Goal: Information Seeking & Learning: Learn about a topic

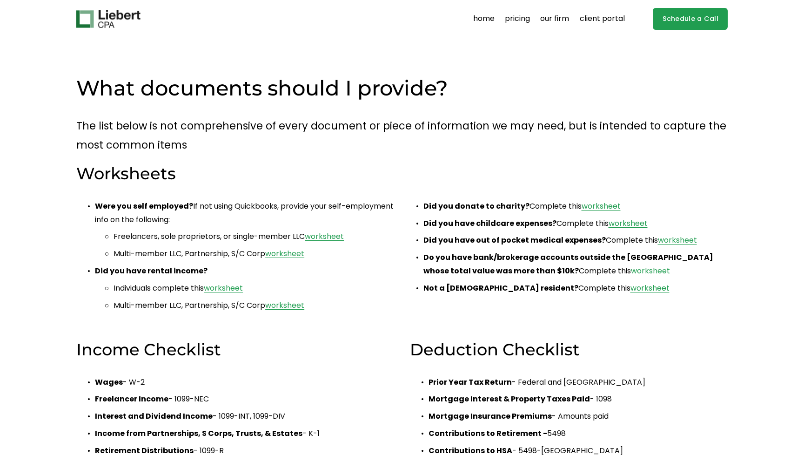
click at [113, 20] on img at bounding box center [108, 19] width 64 height 18
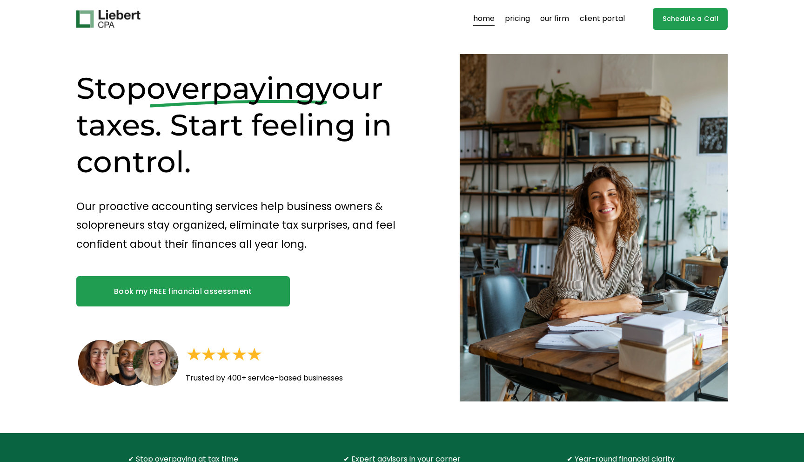
click at [522, 18] on link "pricing" at bounding box center [517, 19] width 25 height 15
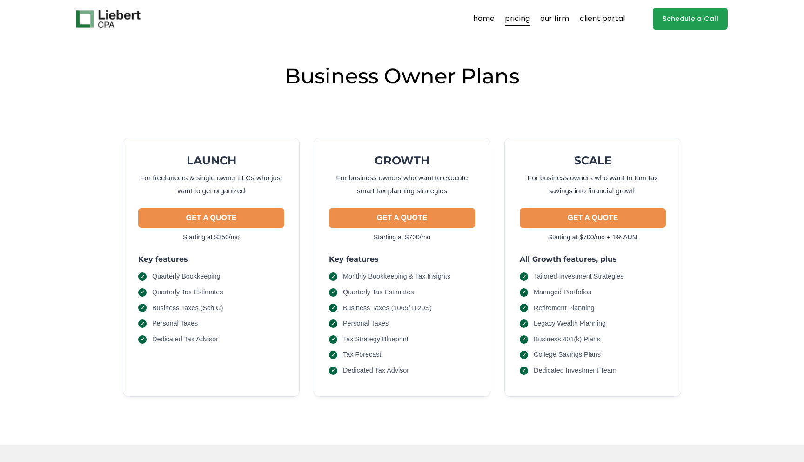
click at [554, 19] on link "our firm" at bounding box center [554, 19] width 29 height 15
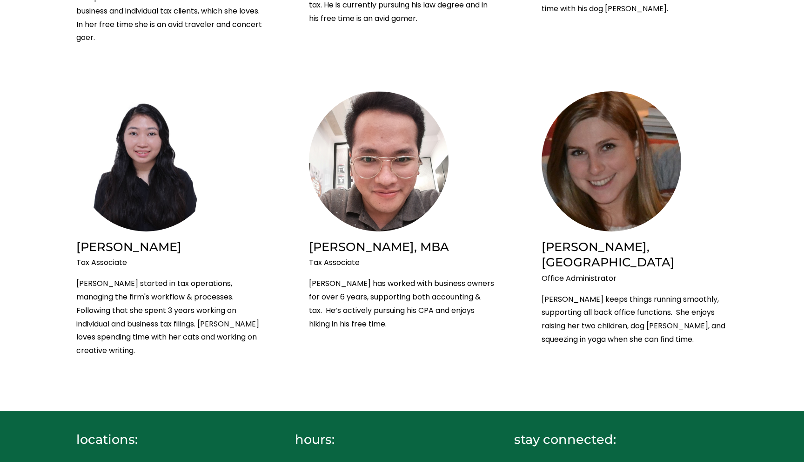
scroll to position [1545, 0]
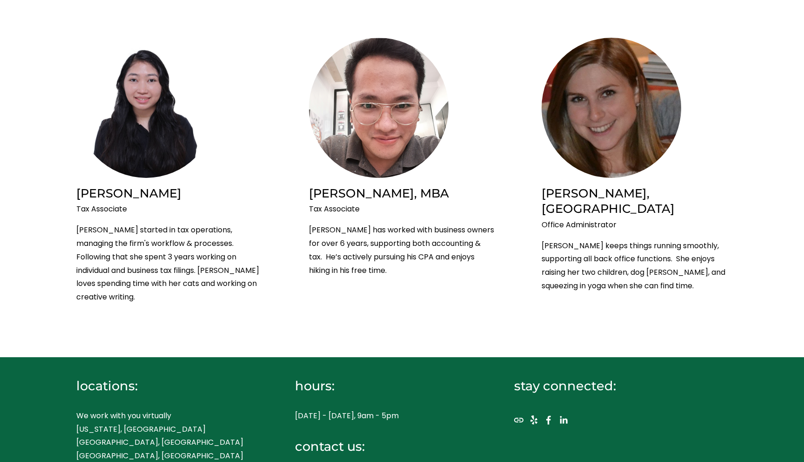
click at [95, 409] on p "We work with you virtually [US_STATE], [GEOGRAPHIC_DATA] [GEOGRAPHIC_DATA], [GE…" at bounding box center [169, 442] width 186 height 67
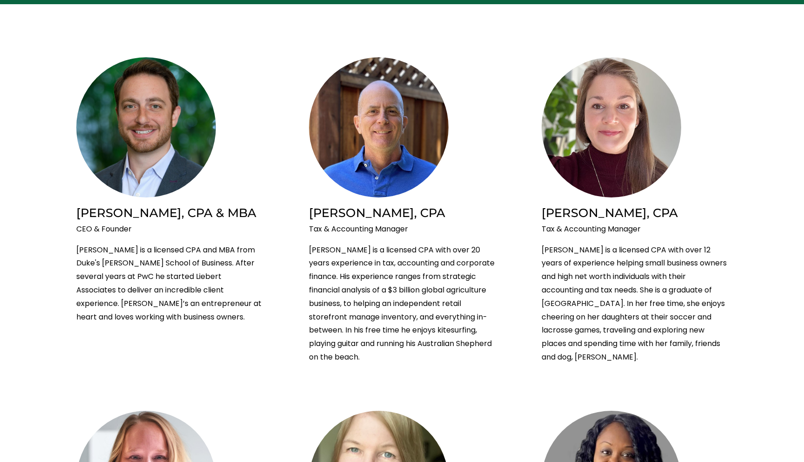
scroll to position [179, 0]
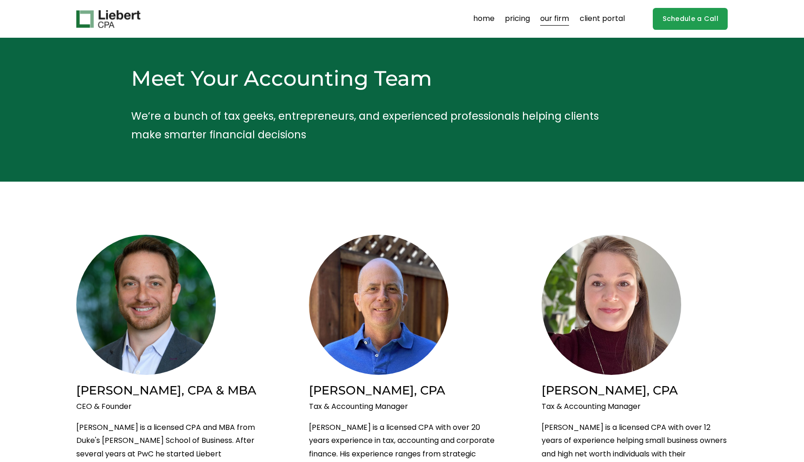
click at [99, 3] on div "Skip to Content home pricing our firm client portal" at bounding box center [402, 19] width 804 height 38
click at [512, 20] on link "pricing" at bounding box center [517, 19] width 25 height 15
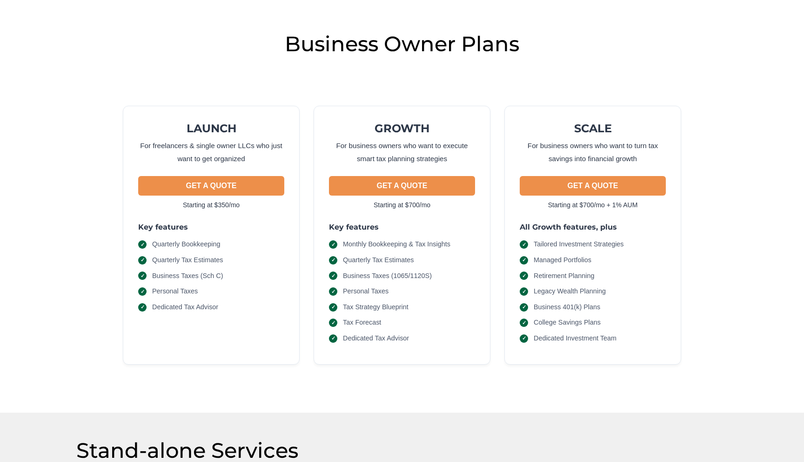
scroll to position [46, 0]
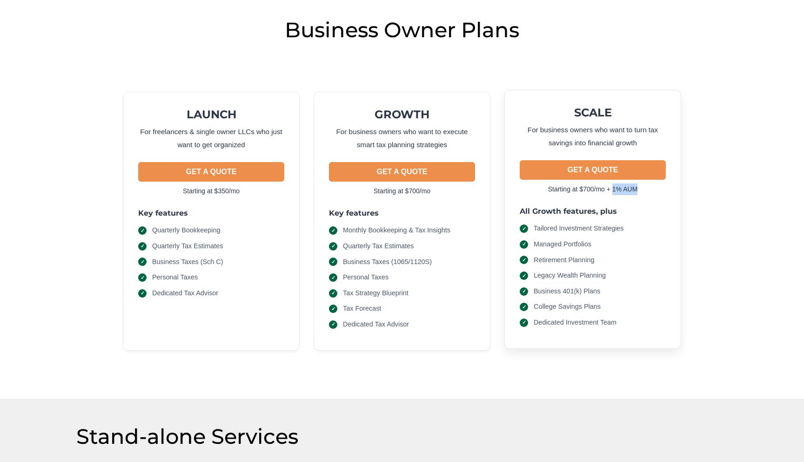
drag, startPoint x: 615, startPoint y: 190, endPoint x: 650, endPoint y: 189, distance: 34.5
click at [650, 189] on p "Starting at $700/mo + 1% AUM" at bounding box center [593, 189] width 146 height 12
copy p "1% AUM"
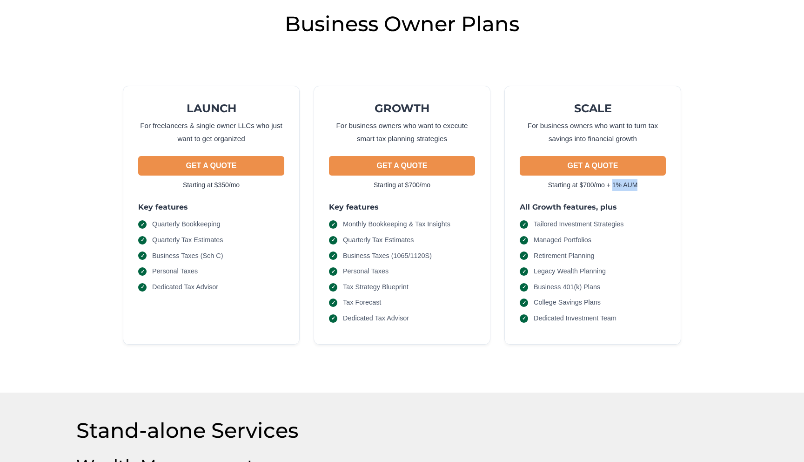
scroll to position [0, 0]
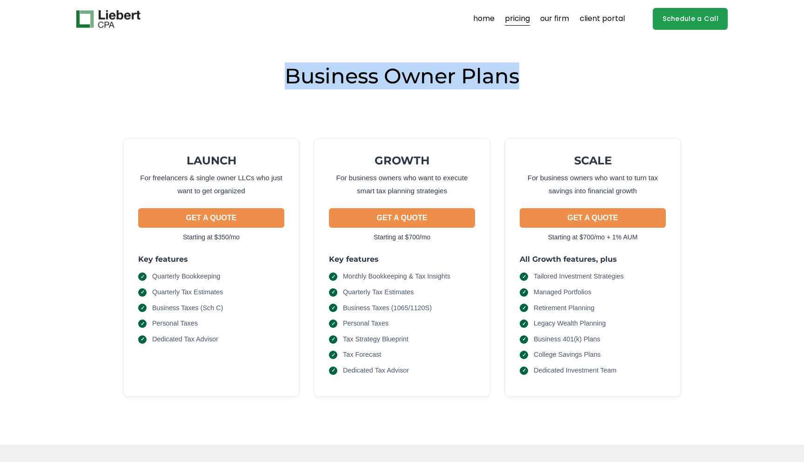
drag, startPoint x: 289, startPoint y: 75, endPoint x: 528, endPoint y: 76, distance: 239.3
click at [528, 75] on h2 "Business Owner Plans" at bounding box center [402, 75] width 652 height 27
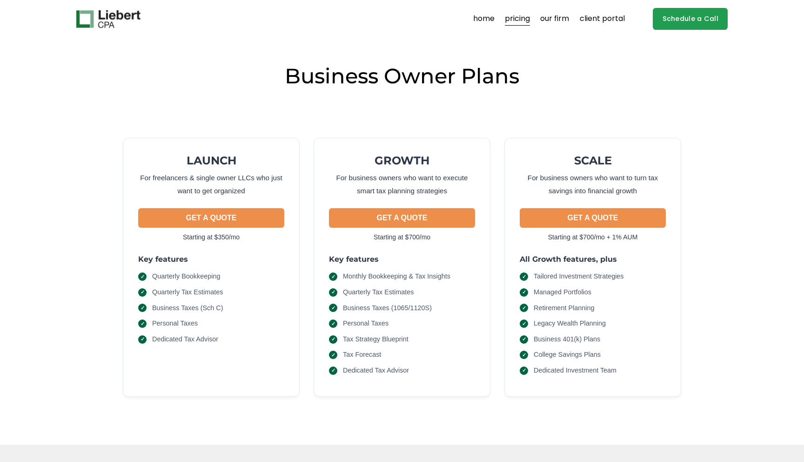
click at [458, 106] on div "LAUNCH For freelancers & single owner LLCs who just want to get organized GET A…" at bounding box center [402, 258] width 652 height 315
click at [334, 48] on div "Business Owner Plans LAUNCH For freelancers & single owner LLCs who just want t…" at bounding box center [402, 241] width 804 height 406
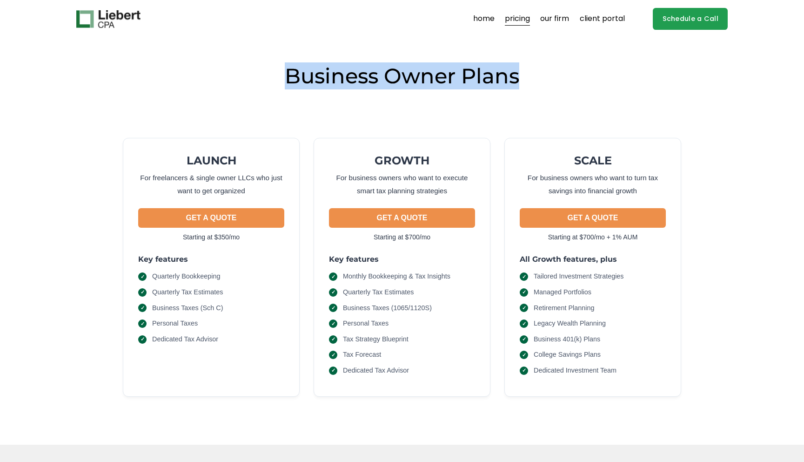
drag, startPoint x: 281, startPoint y: 72, endPoint x: 490, endPoint y: 94, distance: 209.7
click at [490, 93] on div "Business Owner Plans" at bounding box center [402, 78] width 652 height 33
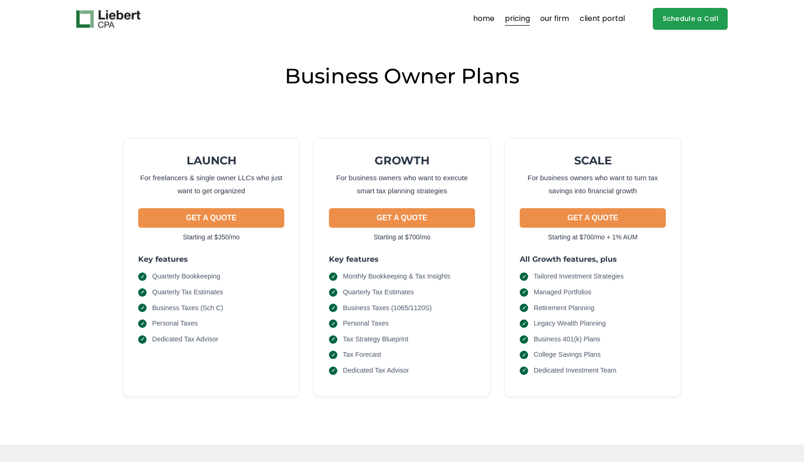
click at [545, 83] on h2 "Business Owner Plans" at bounding box center [402, 75] width 652 height 27
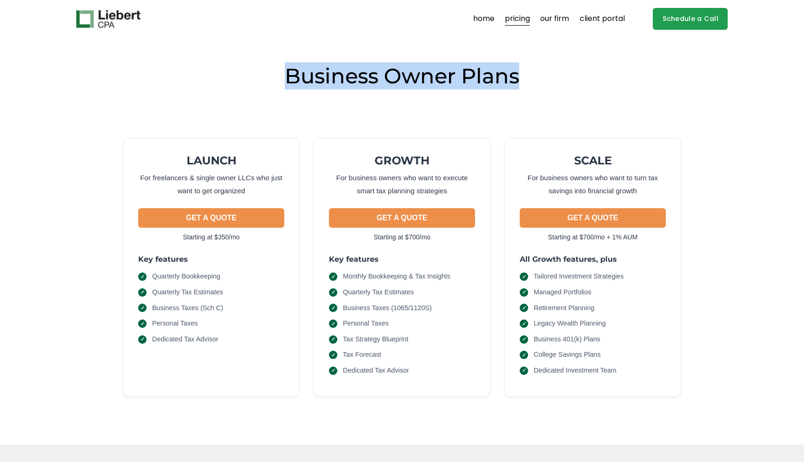
drag, startPoint x: 525, startPoint y: 80, endPoint x: 246, endPoint y: 68, distance: 279.6
click at [246, 68] on h2 "Business Owner Plans" at bounding box center [402, 75] width 652 height 27
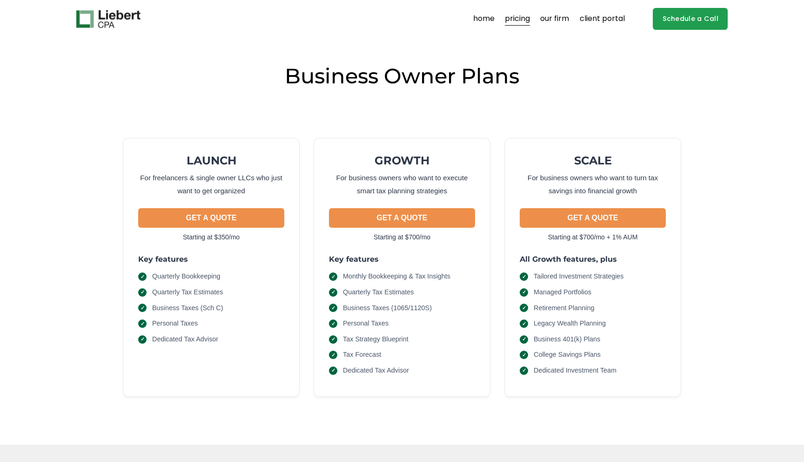
click at [284, 73] on h2 "Business Owner Plans" at bounding box center [402, 75] width 652 height 27
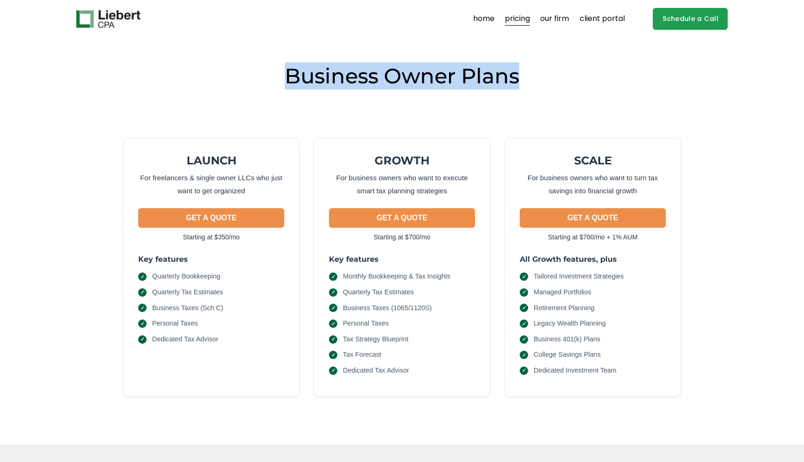
drag, startPoint x: 288, startPoint y: 78, endPoint x: 557, endPoint y: 81, distance: 269.1
click at [557, 81] on h2 "Business Owner Plans" at bounding box center [402, 75] width 652 height 27
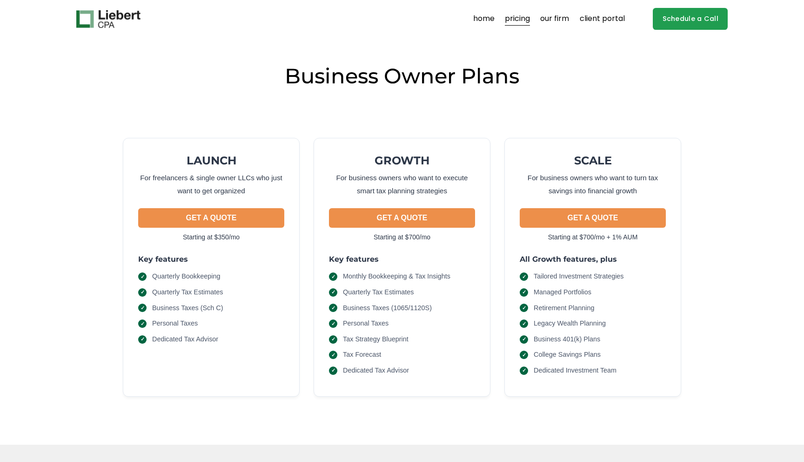
click at [544, 79] on h2 "Business Owner Plans" at bounding box center [402, 75] width 652 height 27
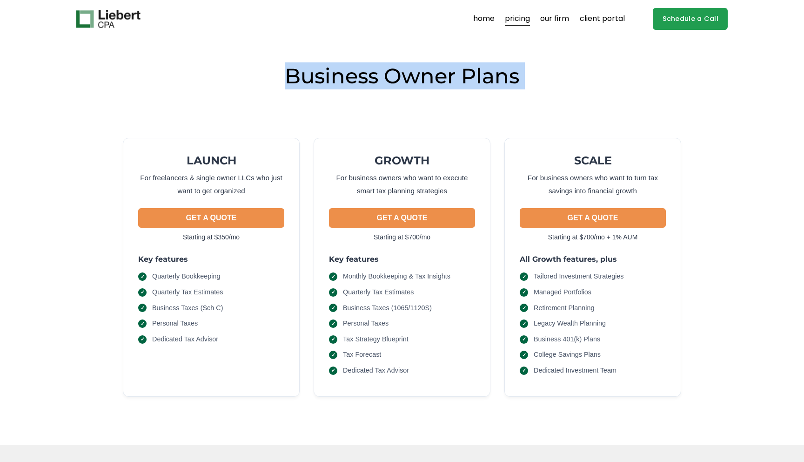
drag, startPoint x: 544, startPoint y: 79, endPoint x: 269, endPoint y: 49, distance: 277.1
click at [269, 49] on div "Business Owner Plans LAUNCH For freelancers & single owner LLCs who just want t…" at bounding box center [402, 241] width 804 height 406
click at [297, 47] on div "Business Owner Plans LAUNCH For freelancers & single owner LLCs who just want t…" at bounding box center [402, 241] width 804 height 406
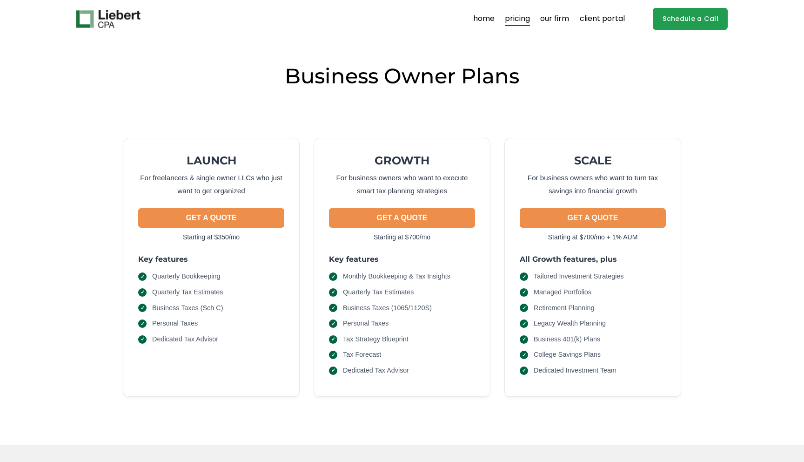
click at [613, 18] on link "client portal" at bounding box center [602, 19] width 45 height 15
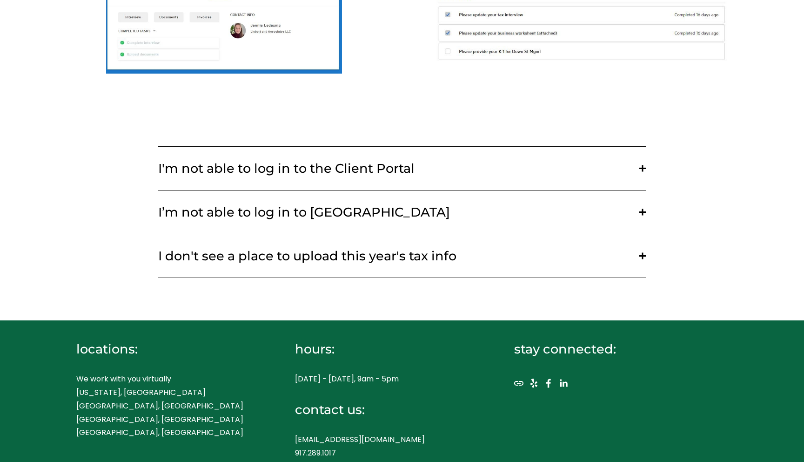
scroll to position [367, 0]
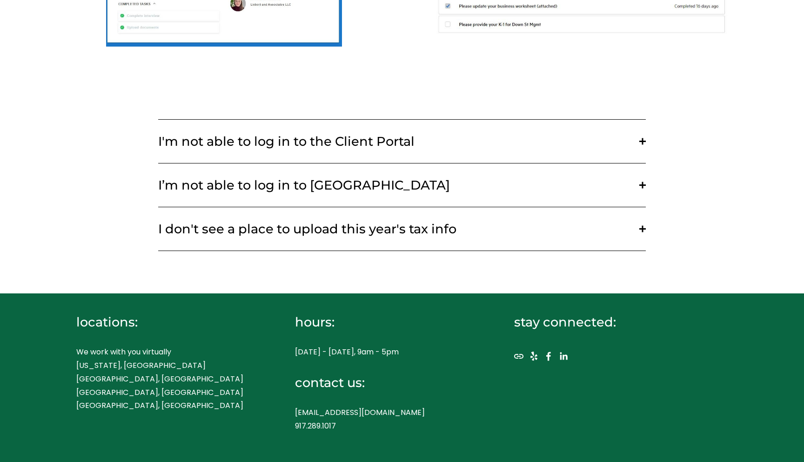
click at [508, 405] on div "locations: We work with you virtually [US_STATE], [GEOGRAPHIC_DATA] [GEOGRAPHIC…" at bounding box center [402, 377] width 804 height 167
click at [551, 358] on use "Facebook" at bounding box center [549, 356] width 19 height 19
click at [534, 357] on use "Yelp" at bounding box center [534, 356] width 19 height 19
click at [520, 356] on use "URL" at bounding box center [518, 356] width 9 height 5
